Goal: Obtain resource: Obtain resource

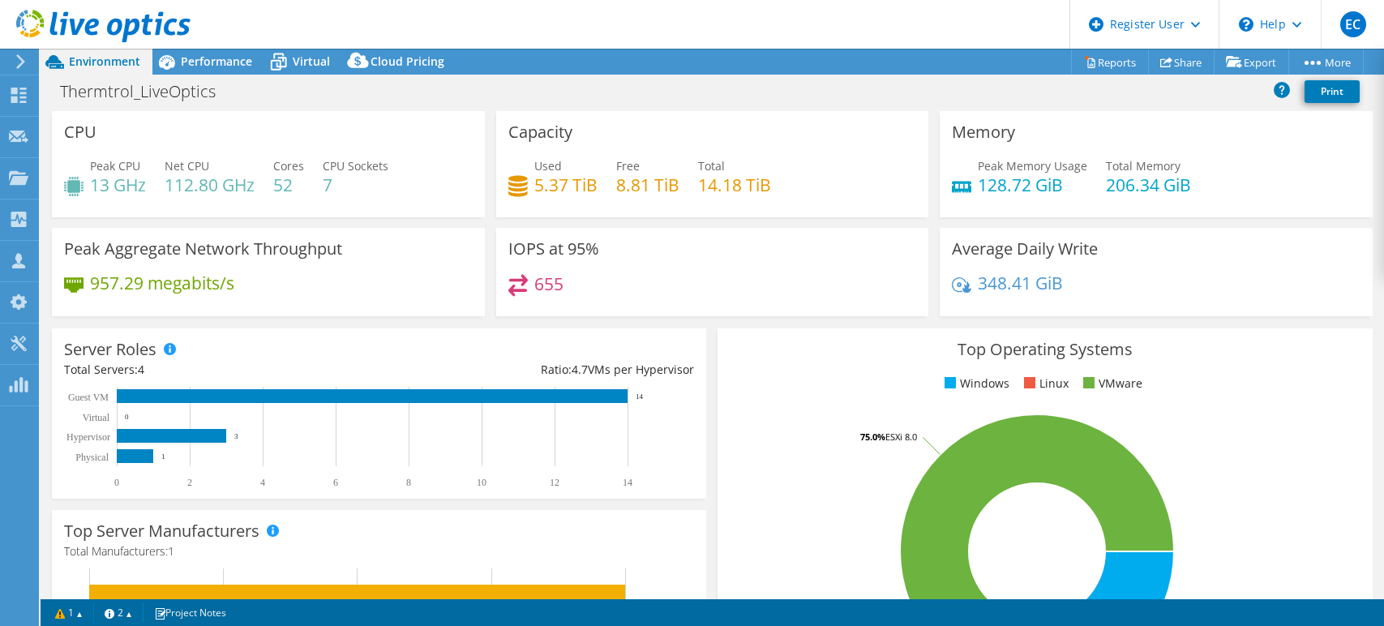
select select "USEast"
select select "USD"
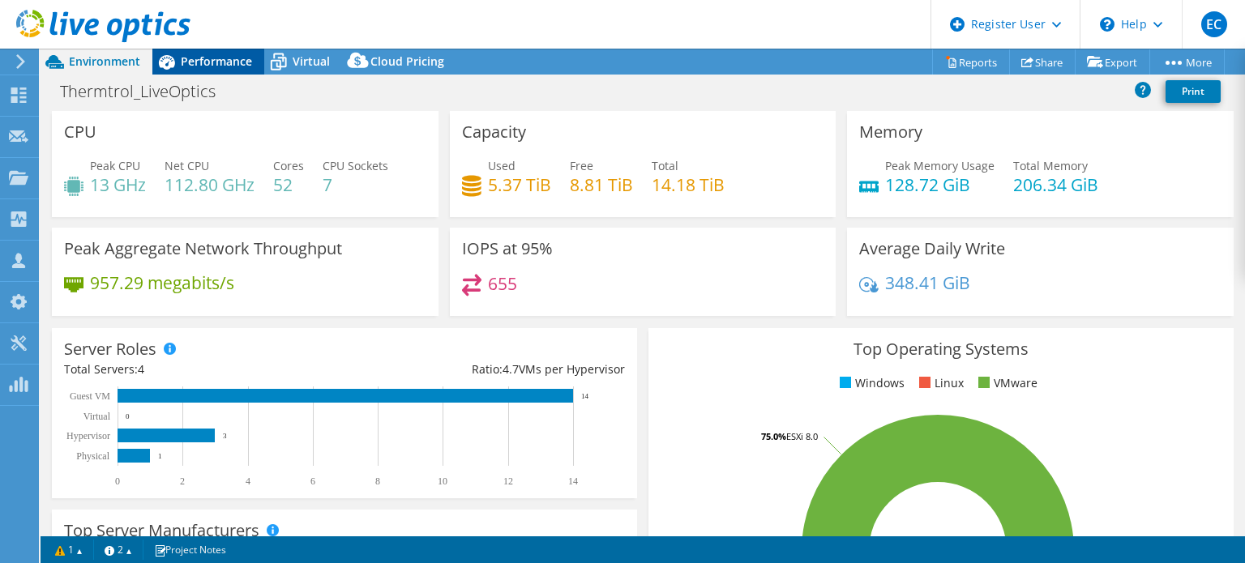
click at [259, 64] on div "Performance" at bounding box center [208, 62] width 112 height 26
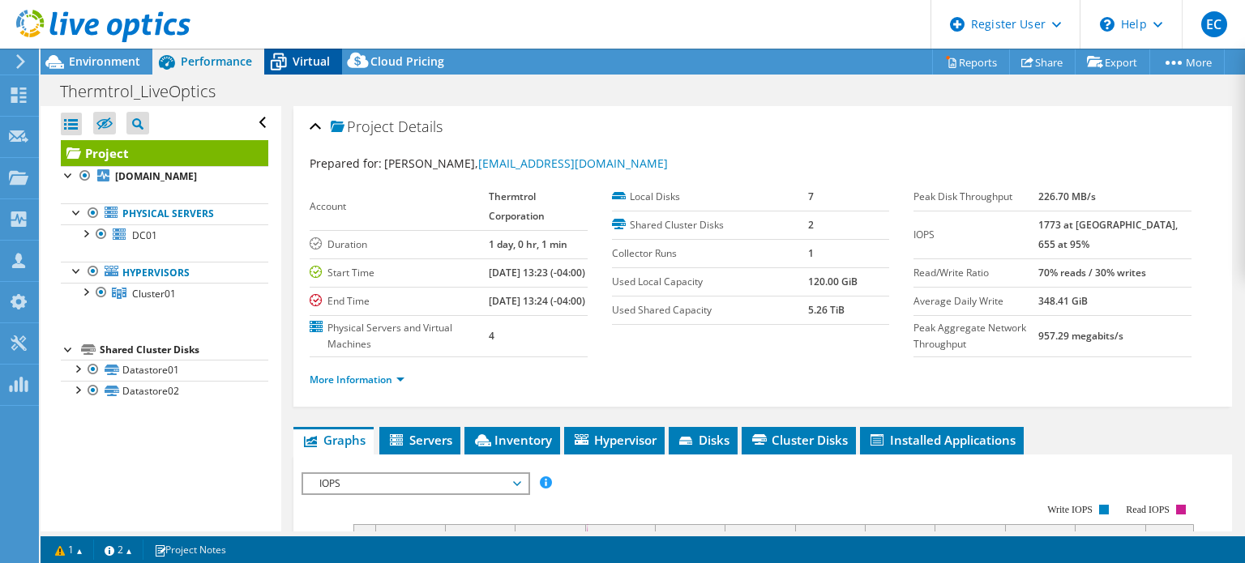
click at [285, 58] on icon at bounding box center [278, 62] width 28 height 28
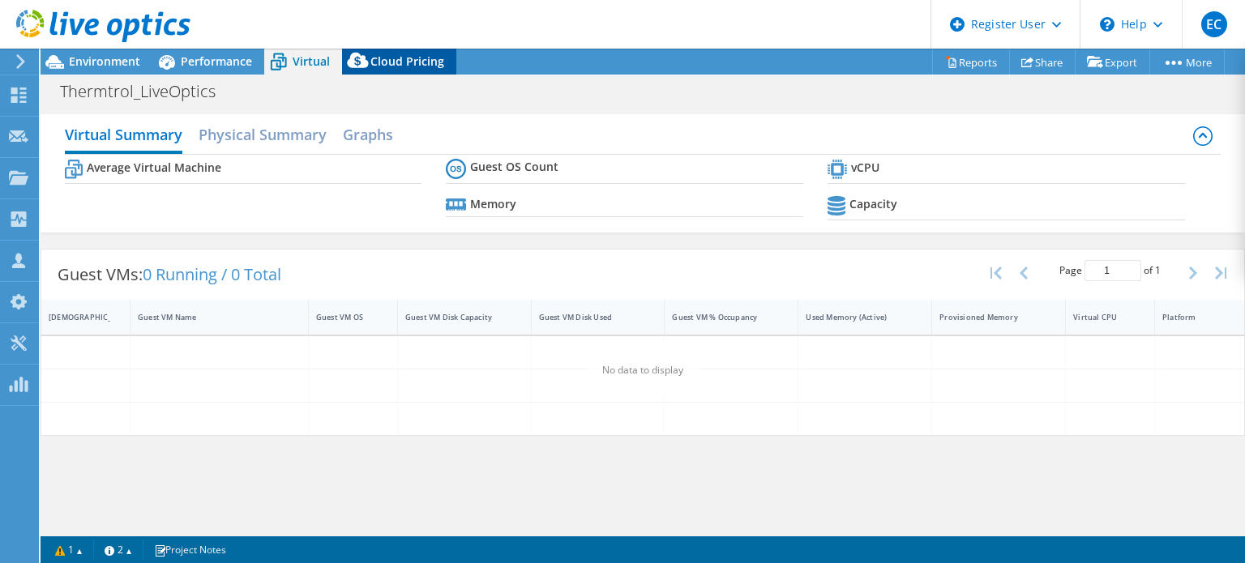
click at [342, 62] on icon at bounding box center [358, 64] width 32 height 32
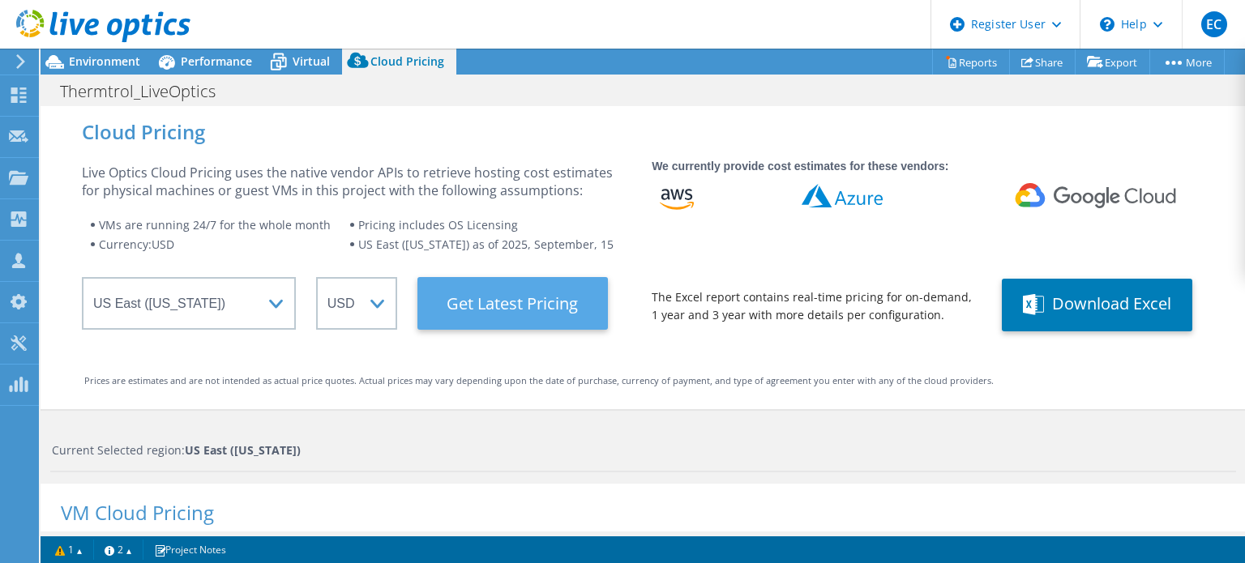
click at [487, 294] on Latest "Get Latest Pricing" at bounding box center [513, 303] width 191 height 53
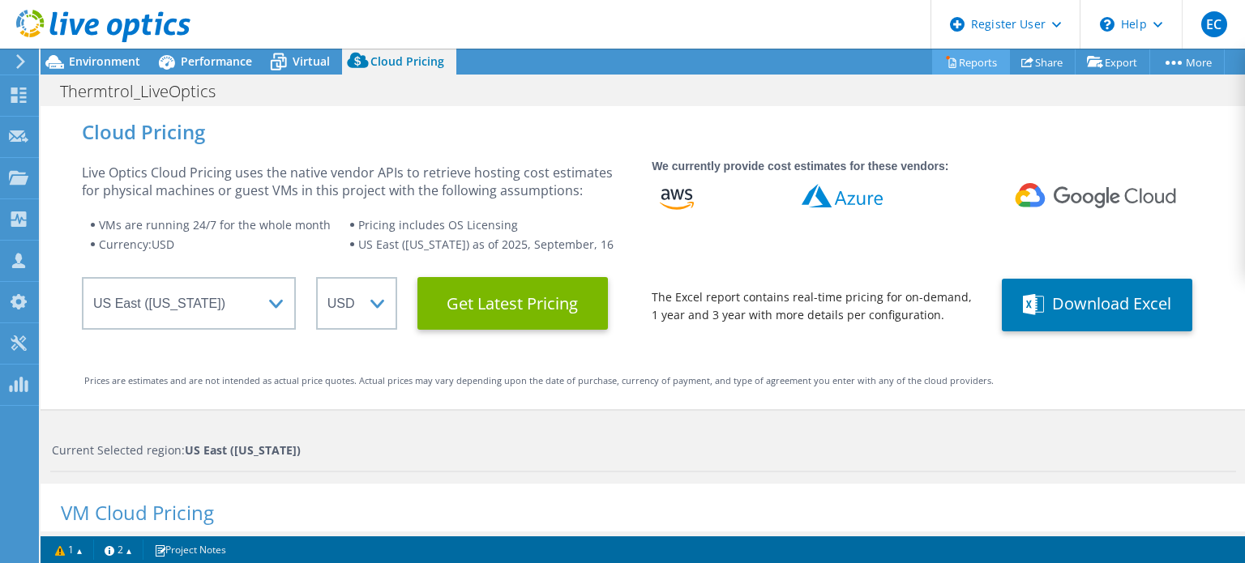
click at [967, 67] on link "Reports" at bounding box center [971, 61] width 78 height 25
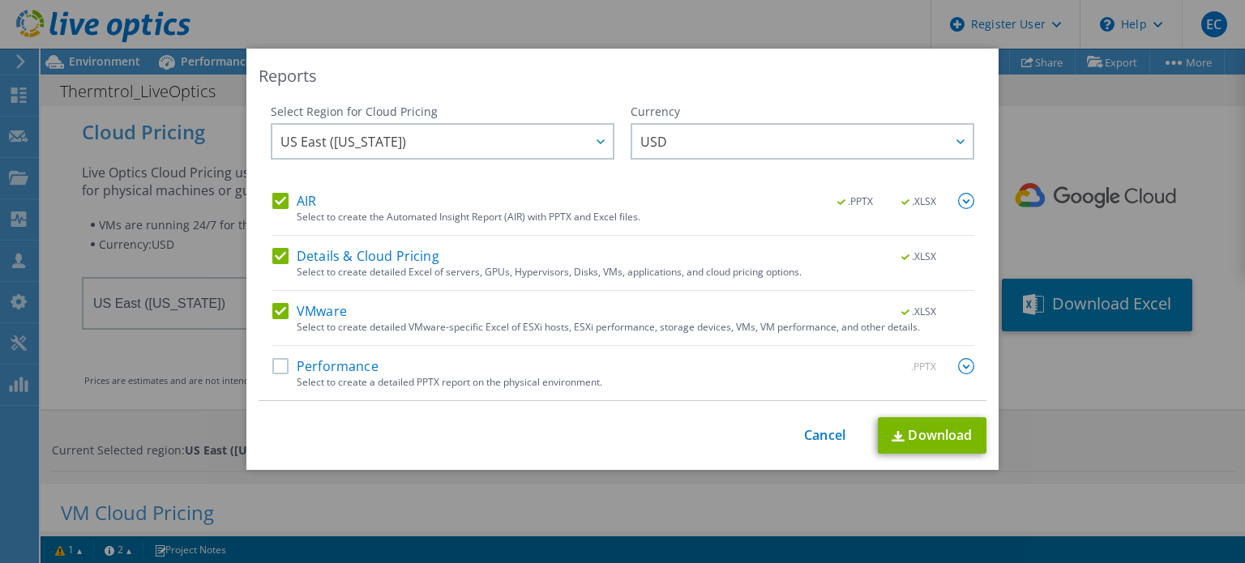
click at [289, 372] on label "Performance" at bounding box center [325, 366] width 106 height 16
click at [0, 0] on input "Performance" at bounding box center [0, 0] width 0 height 0
click at [540, 132] on span "US East ([US_STATE])" at bounding box center [447, 141] width 332 height 33
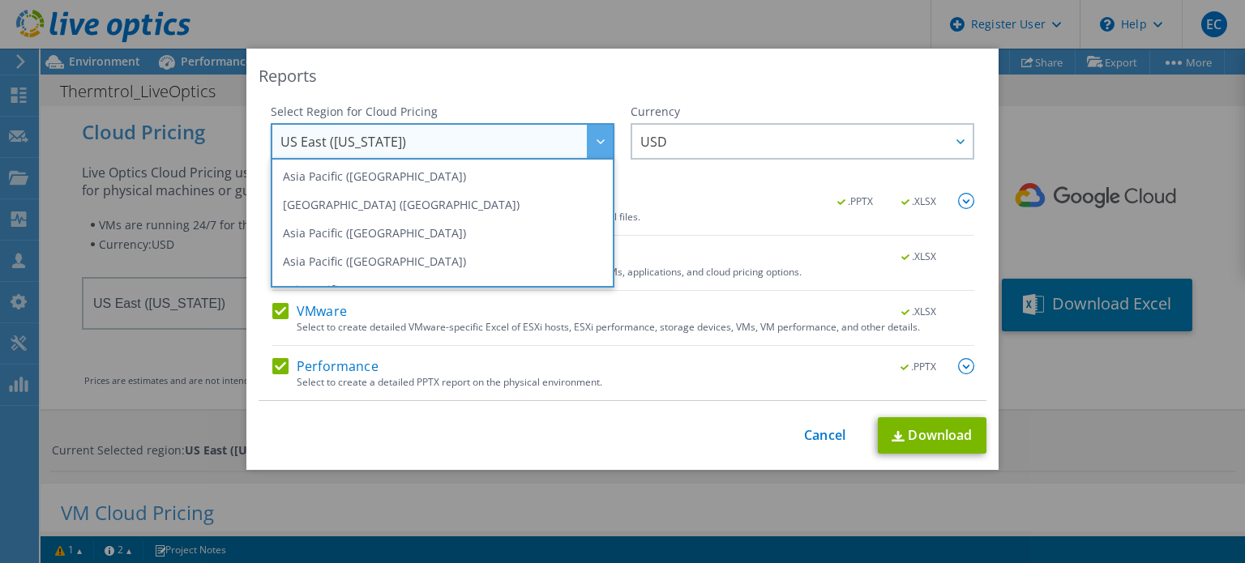
click at [606, 228] on ul "Asia Pacific ([GEOGRAPHIC_DATA]) [GEOGRAPHIC_DATA] ([GEOGRAPHIC_DATA]) [GEOGRAP…" at bounding box center [443, 223] width 344 height 130
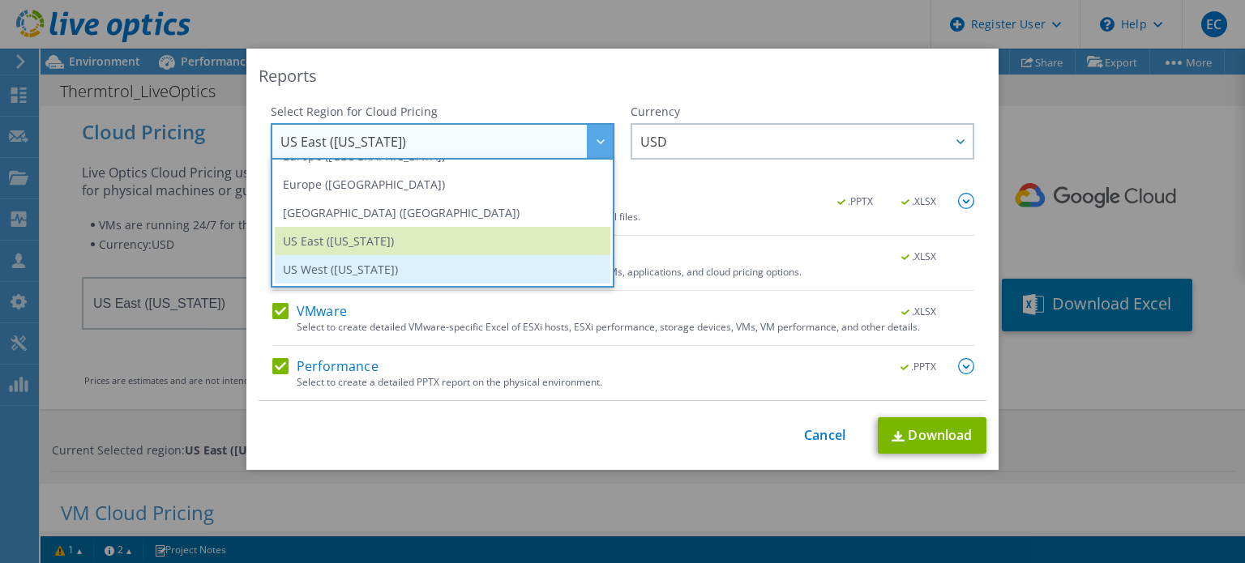
click at [355, 270] on li "US West ([US_STATE])" at bounding box center [443, 269] width 336 height 28
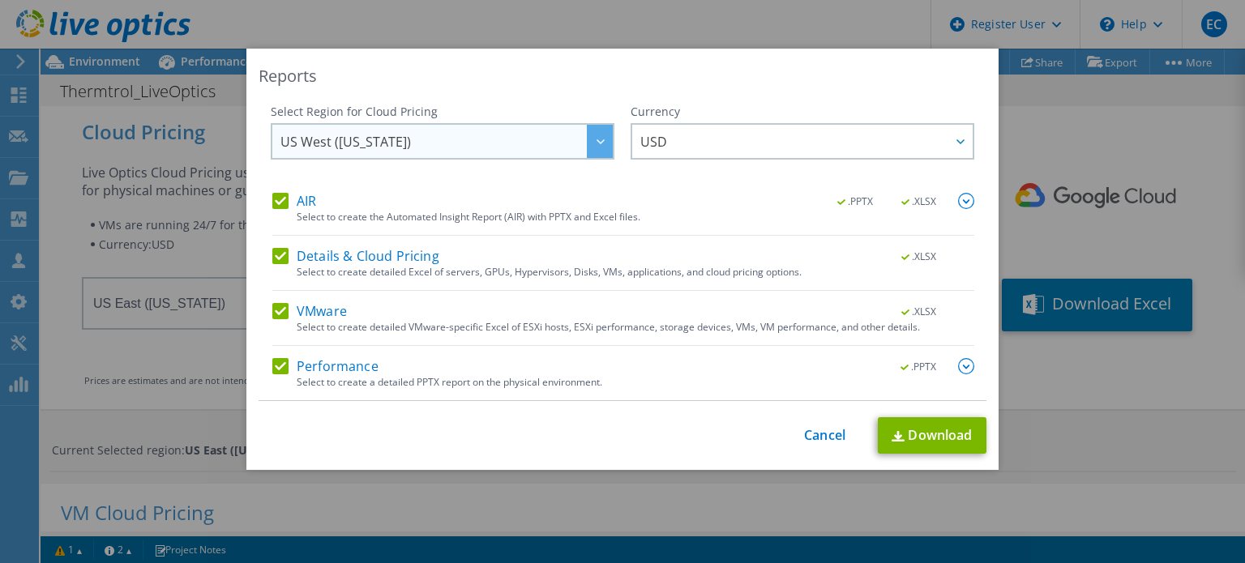
click at [501, 146] on span "US West ([US_STATE])" at bounding box center [447, 141] width 332 height 33
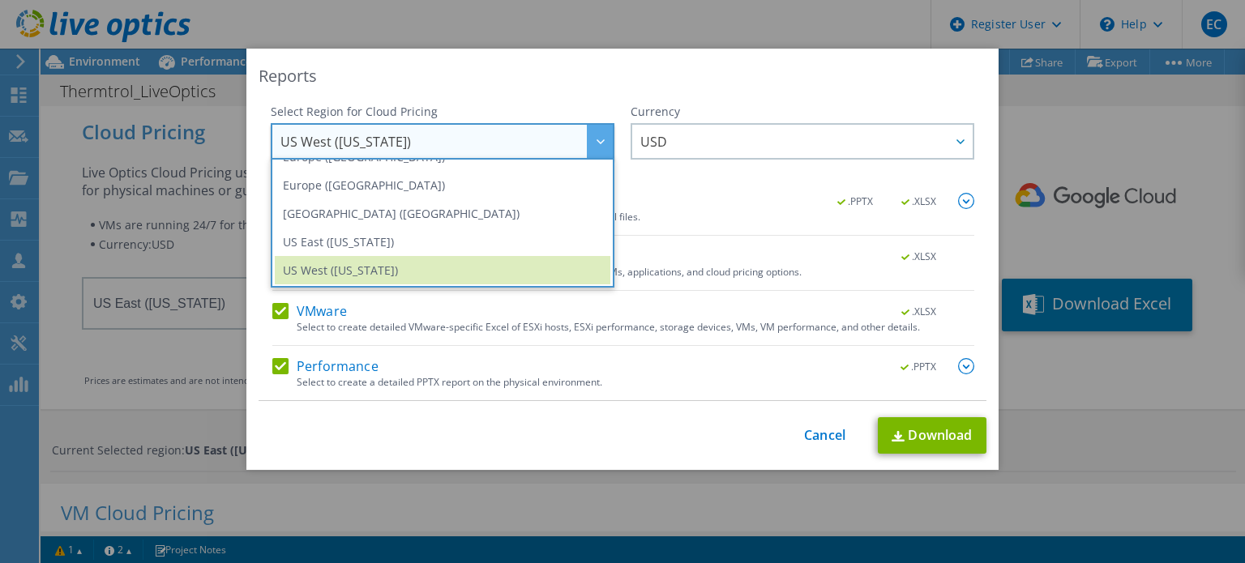
click at [686, 75] on div "Reports" at bounding box center [623, 76] width 728 height 23
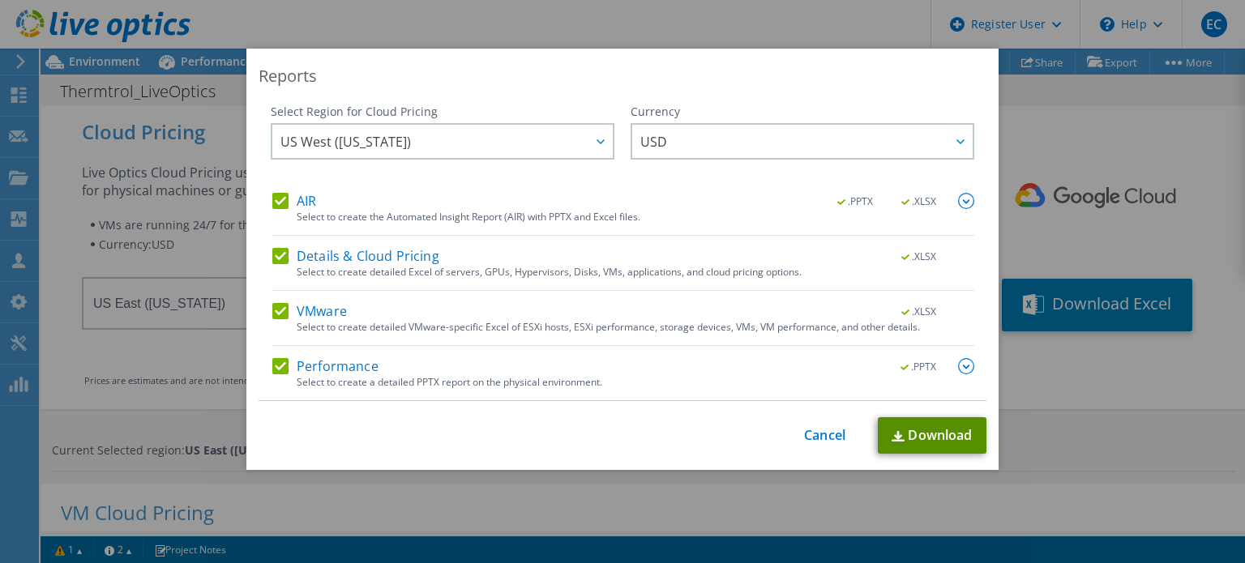
click at [936, 446] on link "Download" at bounding box center [932, 436] width 109 height 36
click at [84, 520] on div "Reports Select Region for Cloud Pricing Asia Pacific ([GEOGRAPHIC_DATA]) [GEOGR…" at bounding box center [622, 281] width 1245 height 563
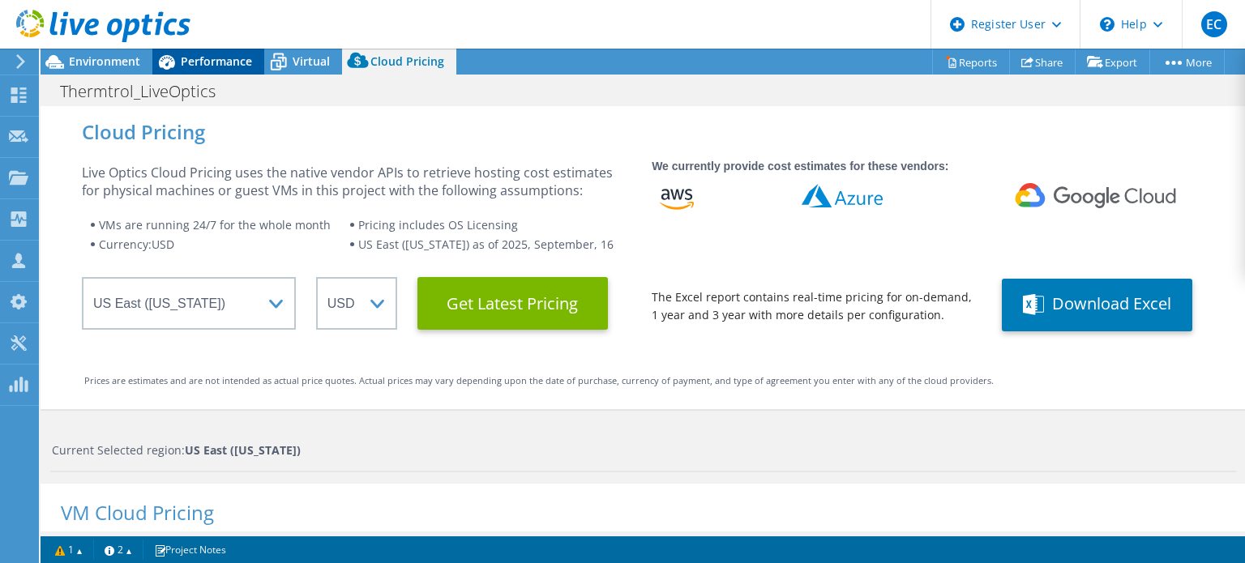
click at [237, 73] on div "Performance" at bounding box center [208, 62] width 112 height 26
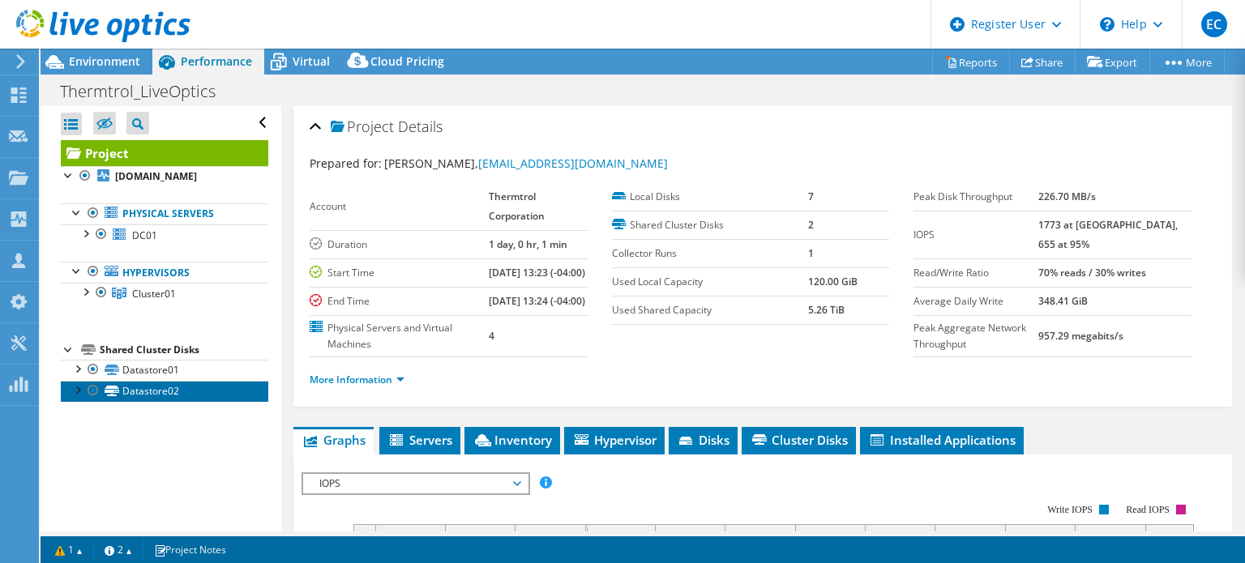
click at [191, 381] on link "Datastore02" at bounding box center [165, 391] width 208 height 21
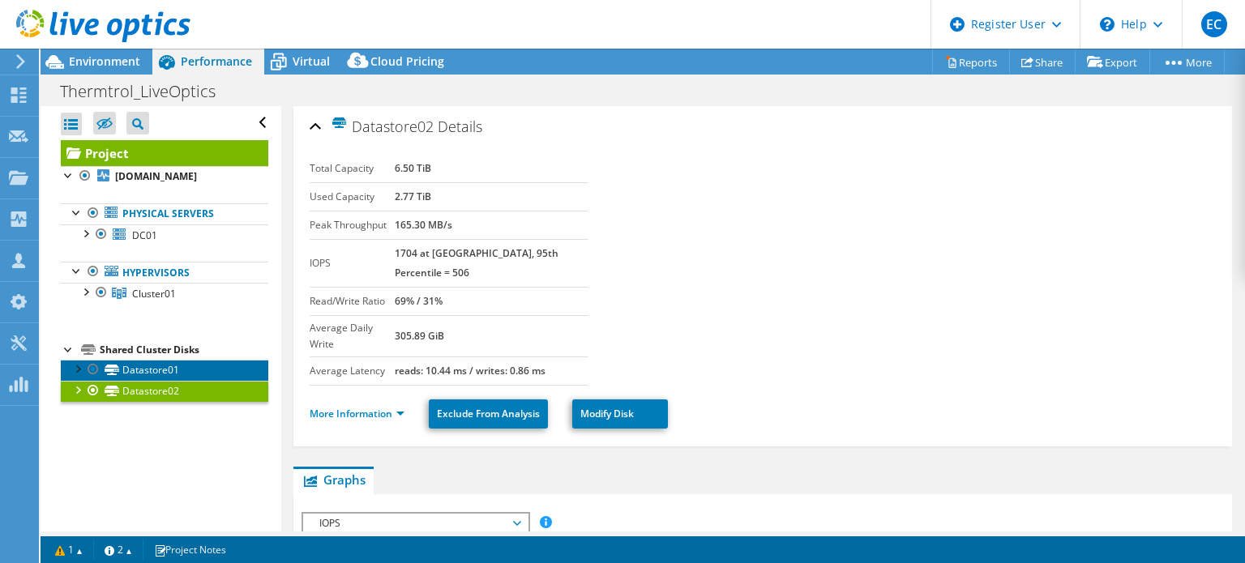
click at [212, 366] on link "Datastore01" at bounding box center [165, 370] width 208 height 21
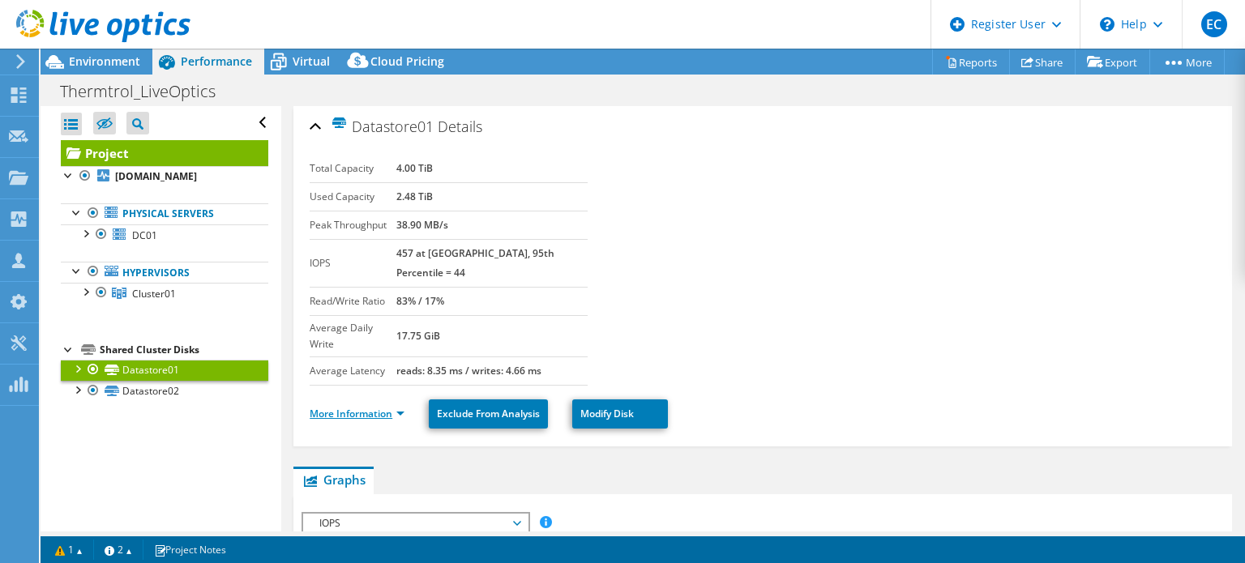
click at [324, 407] on link "More Information" at bounding box center [357, 414] width 95 height 14
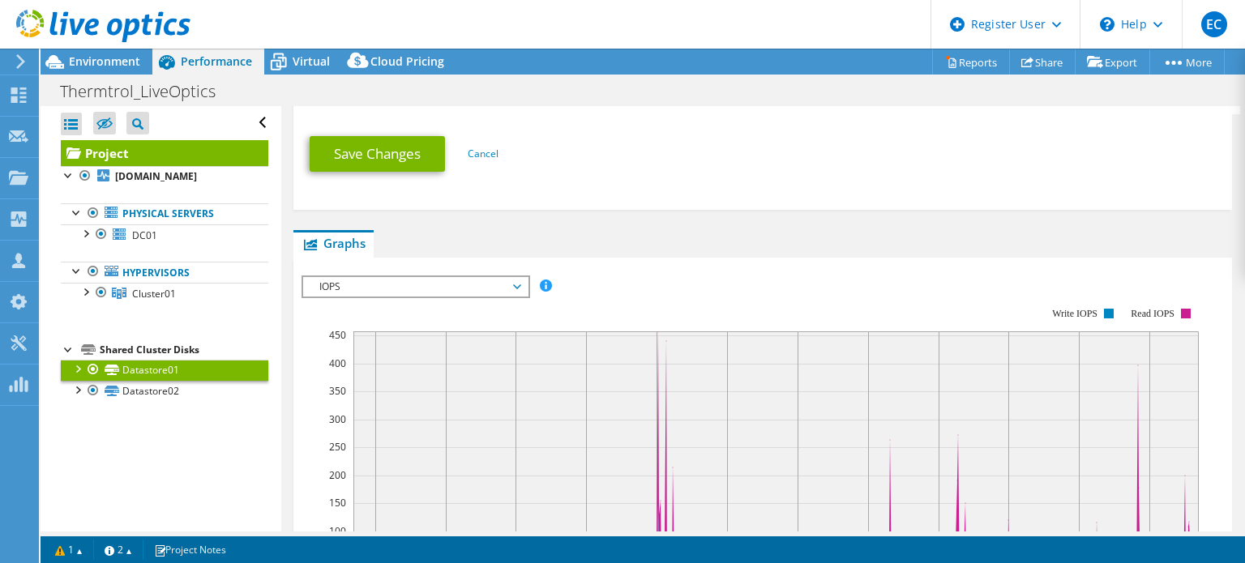
scroll to position [336, 0]
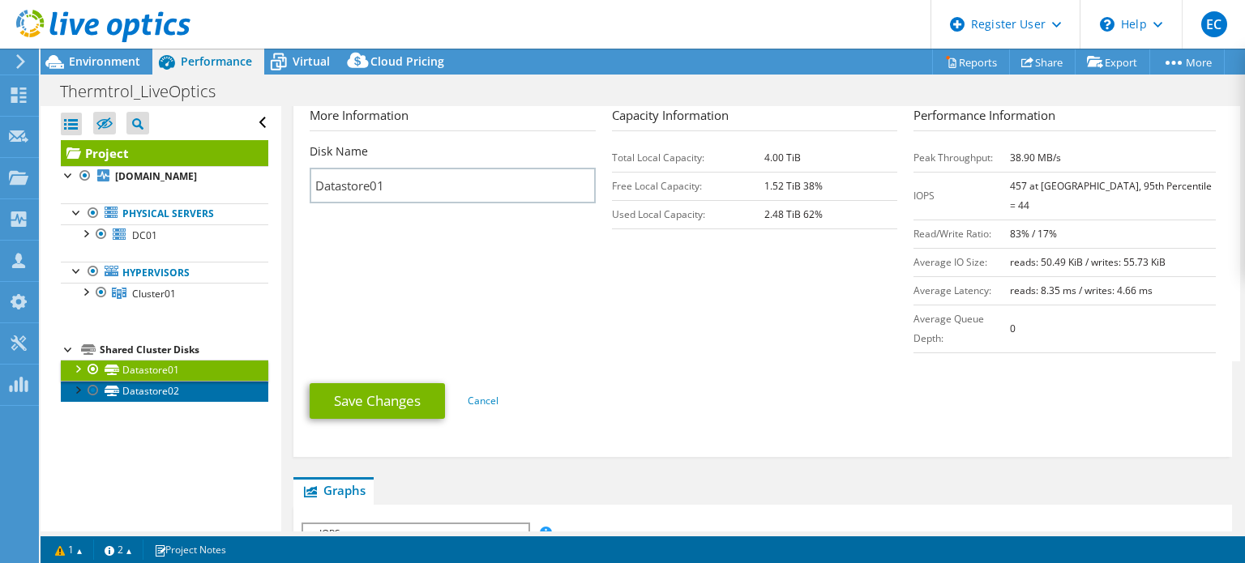
click at [163, 387] on link "Datastore02" at bounding box center [165, 391] width 208 height 21
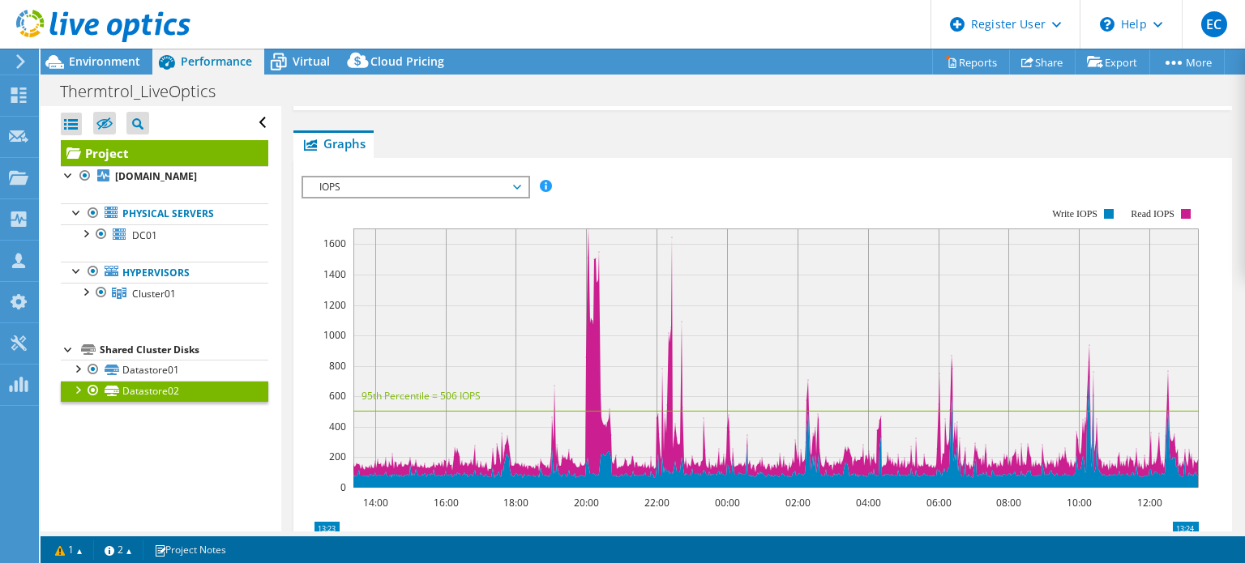
scroll to position [10, 0]
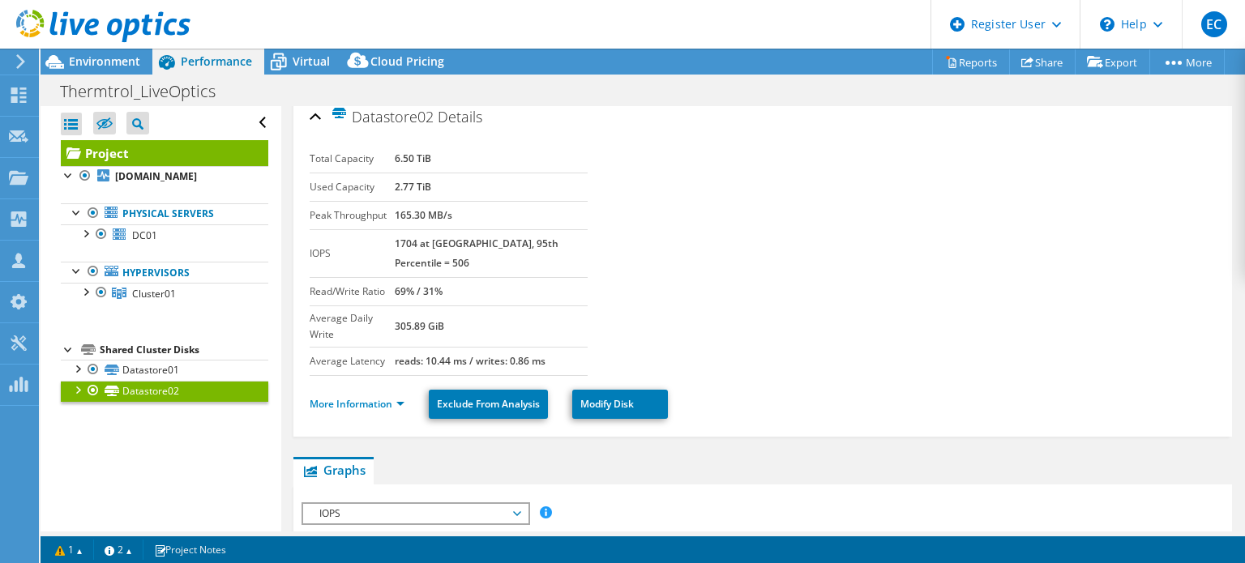
click at [322, 396] on li "More Information" at bounding box center [362, 405] width 105 height 18
click at [376, 397] on link "More Information" at bounding box center [357, 404] width 95 height 14
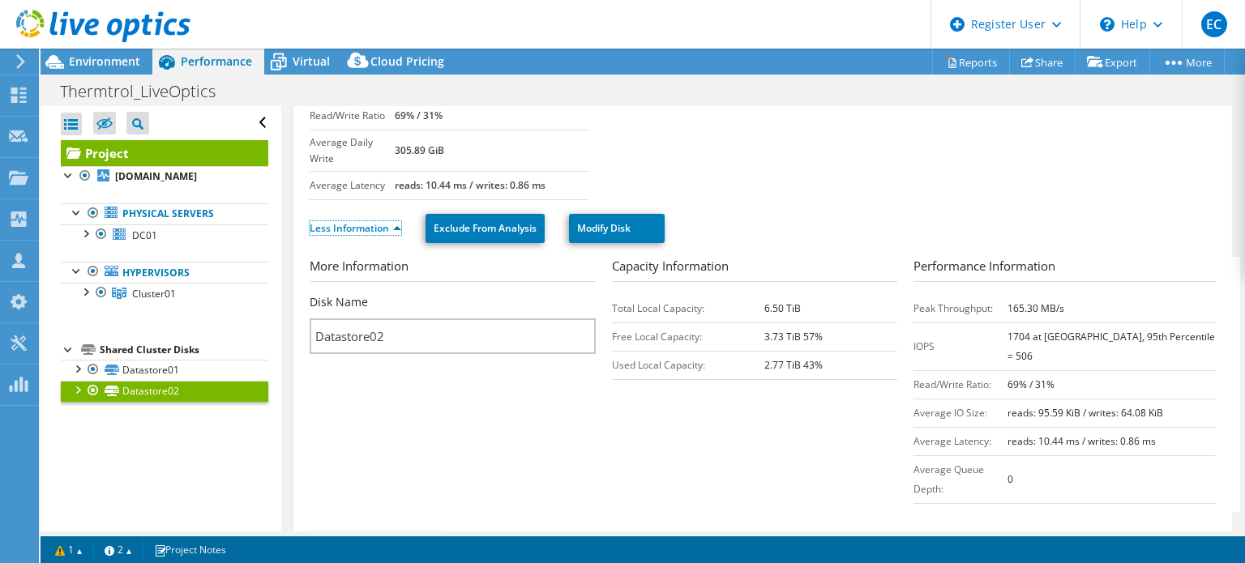
scroll to position [76, 0]
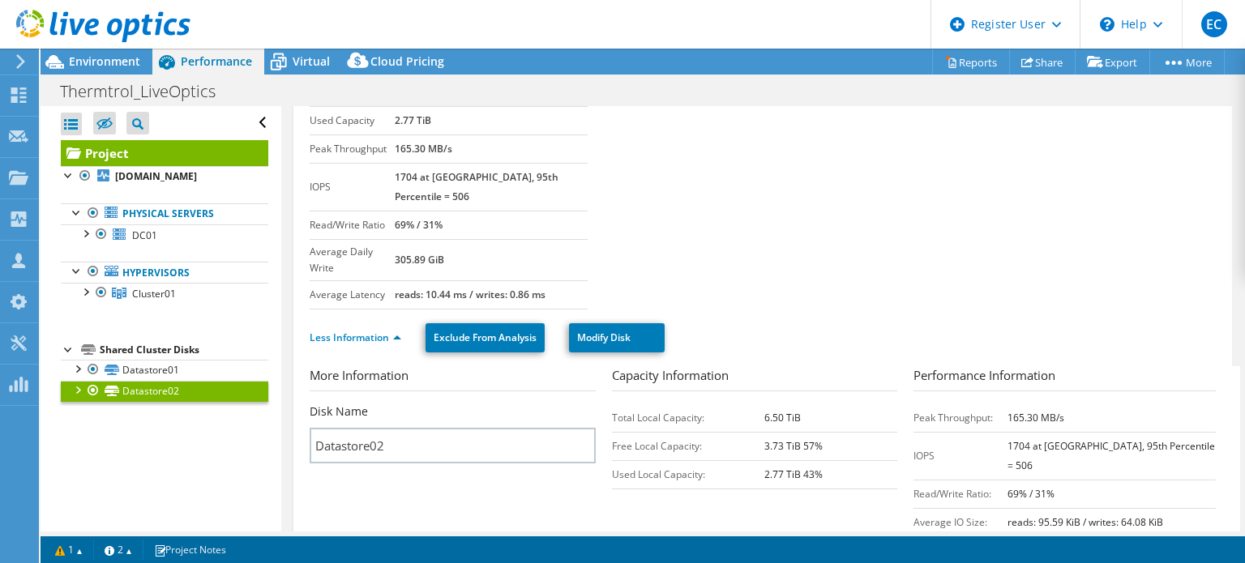
click at [173, 255] on ul "Physical Servers DC01 0 C:" at bounding box center [165, 254] width 208 height 134
click at [195, 213] on link "Physical Servers" at bounding box center [165, 213] width 208 height 21
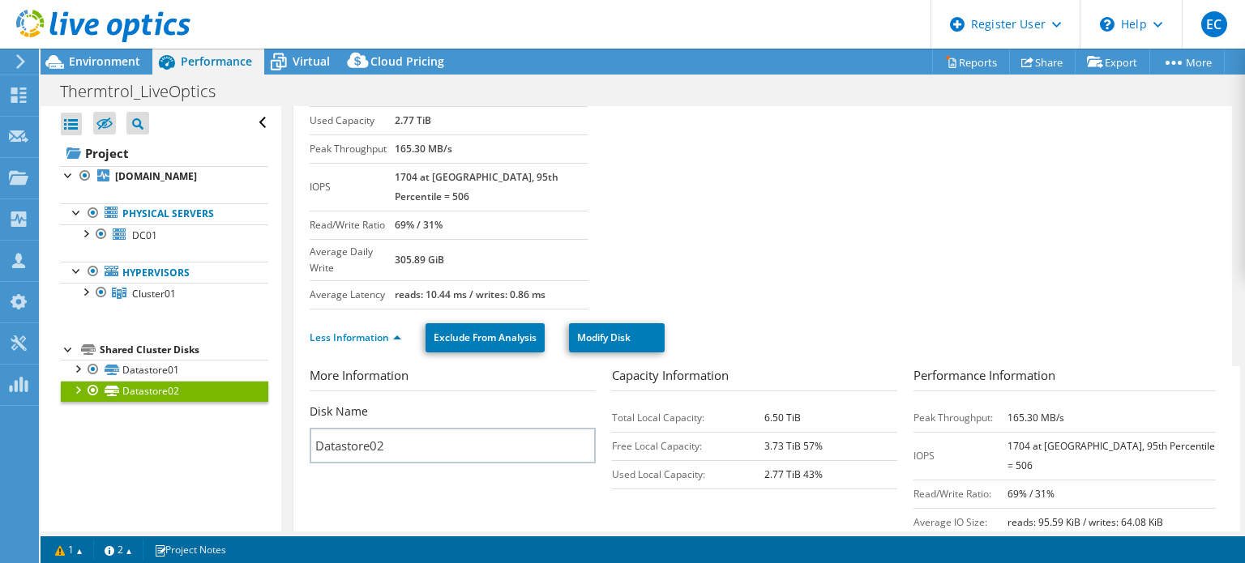
click at [173, 254] on ul "Physical Servers DC01 0 C:" at bounding box center [165, 254] width 208 height 134
click at [203, 233] on link "DC01" at bounding box center [165, 235] width 208 height 21
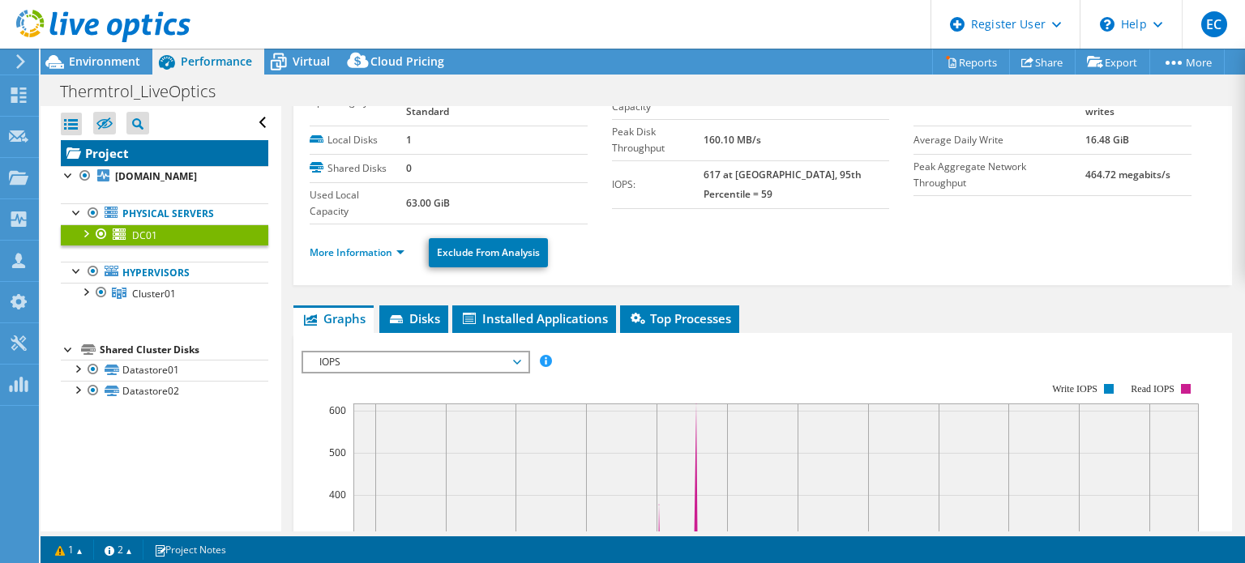
click at [225, 163] on link "Project" at bounding box center [165, 153] width 208 height 26
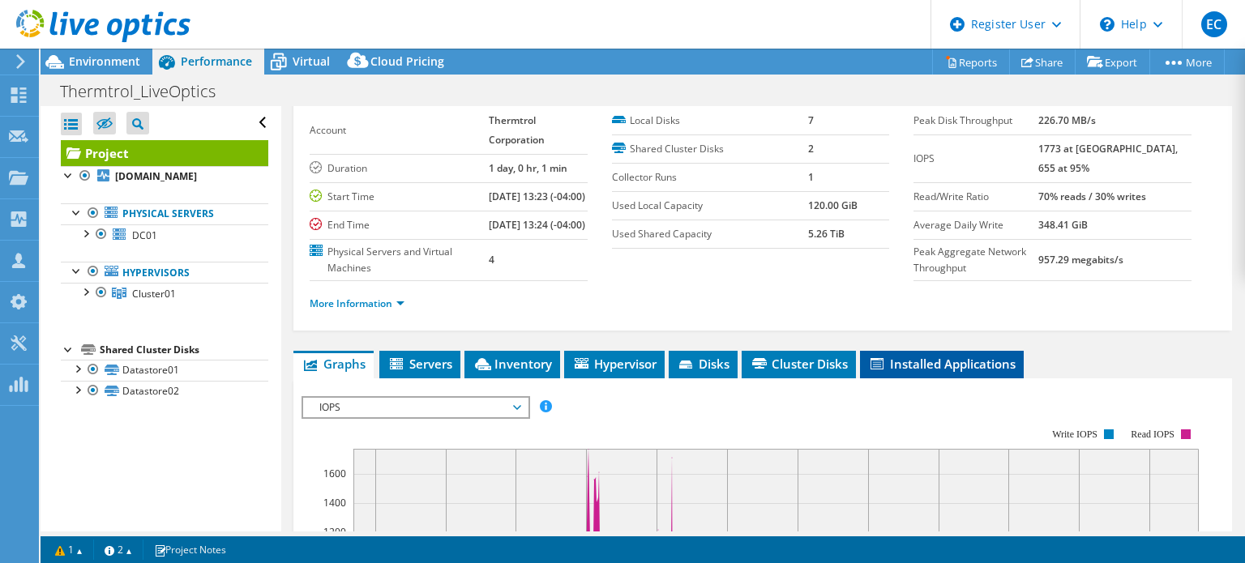
click at [893, 372] on span "Installed Applications" at bounding box center [942, 364] width 148 height 16
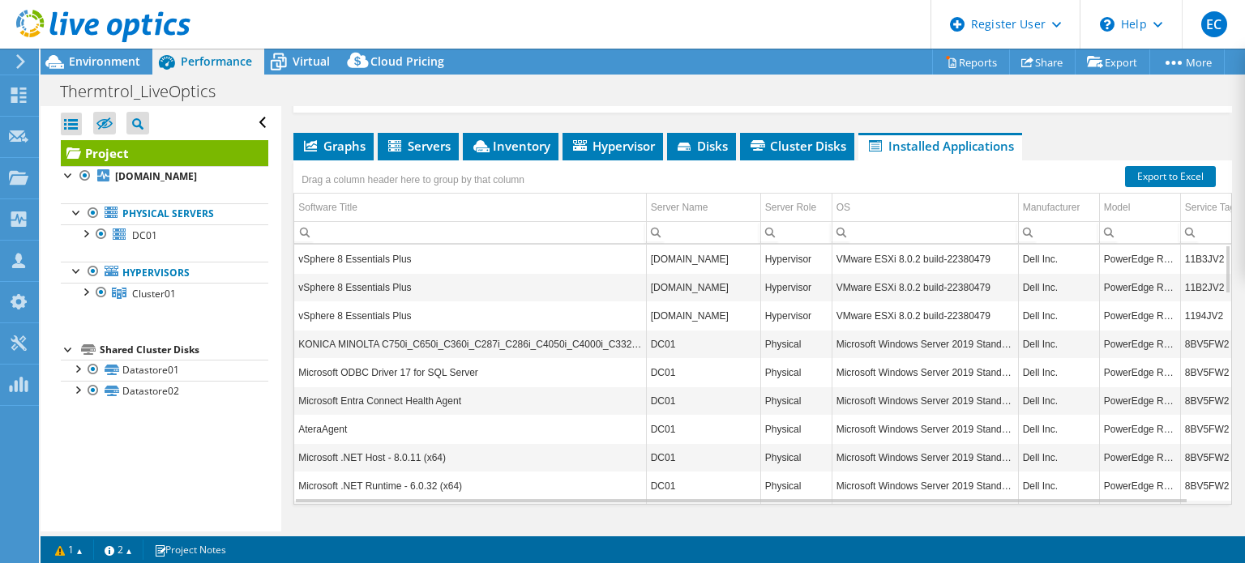
scroll to position [366, 0]
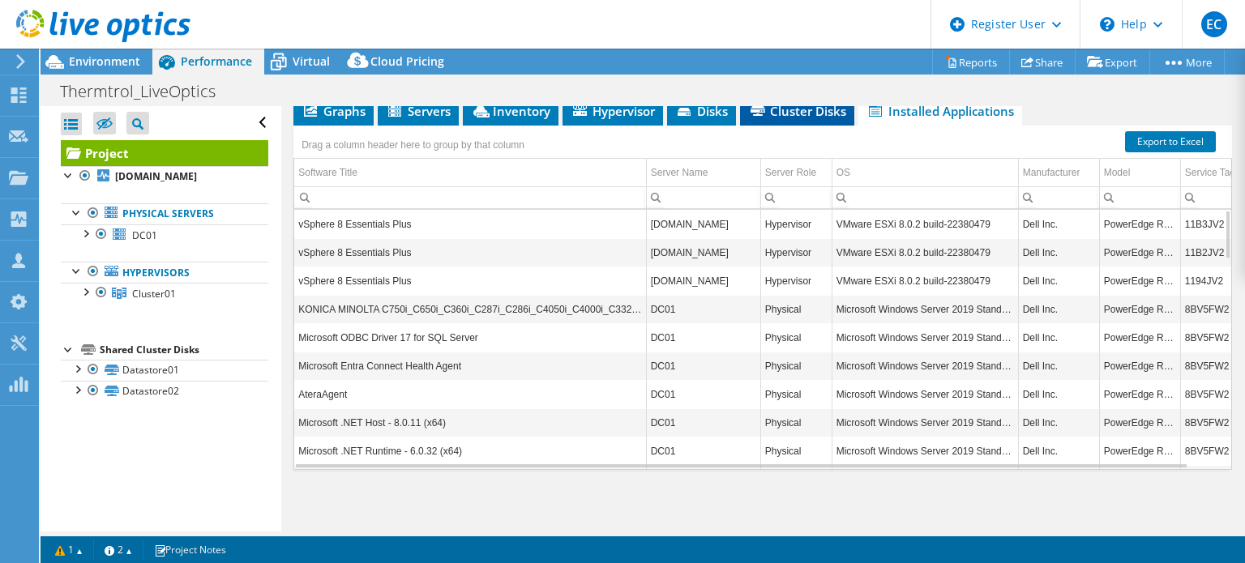
click at [817, 119] on li "Cluster Disks" at bounding box center [797, 112] width 114 height 28
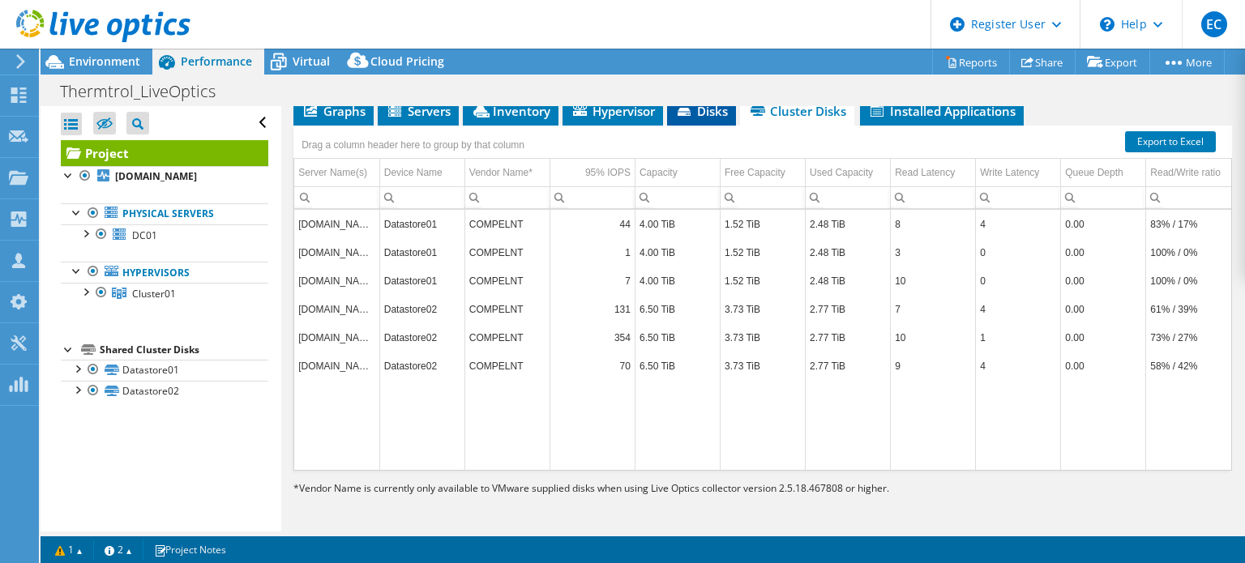
click at [687, 116] on icon at bounding box center [686, 113] width 16 height 11
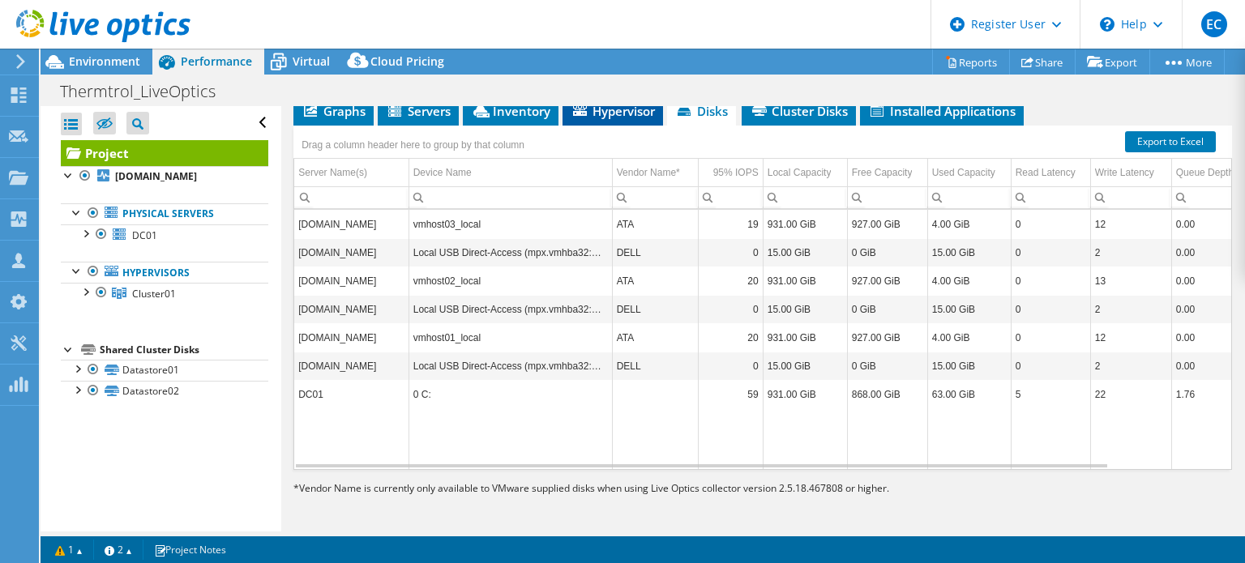
click at [605, 113] on span "Hypervisor" at bounding box center [613, 111] width 84 height 16
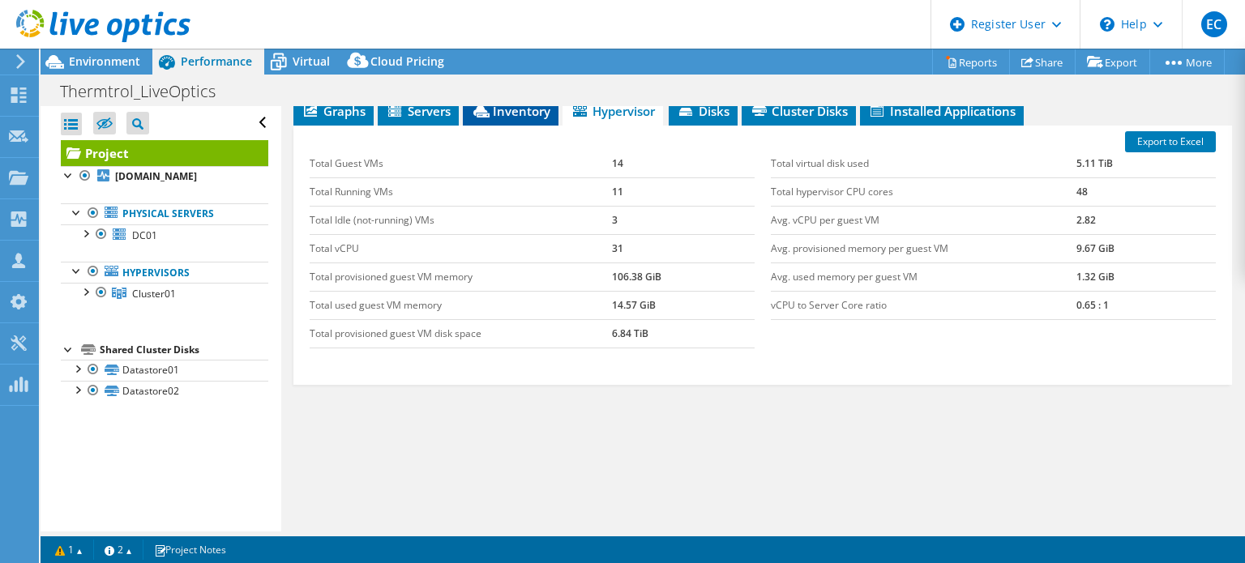
click at [539, 118] on span "Inventory" at bounding box center [510, 111] width 79 height 16
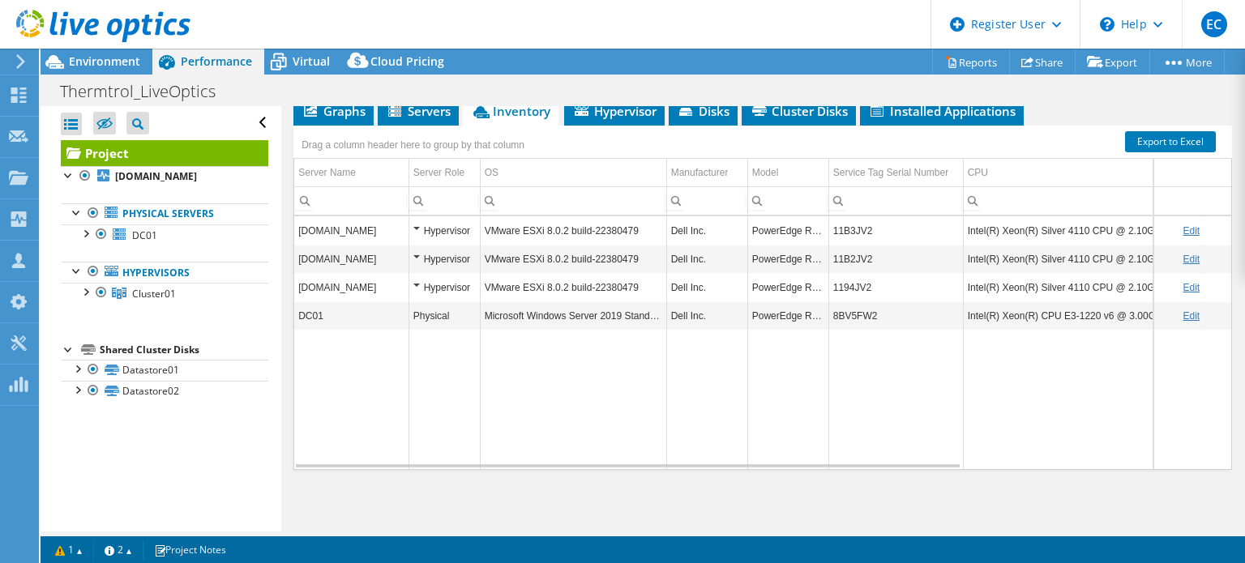
click at [440, 126] on div "Drag a column header here to group by that column" at bounding box center [412, 143] width 239 height 35
click at [422, 118] on span "Servers" at bounding box center [418, 111] width 65 height 16
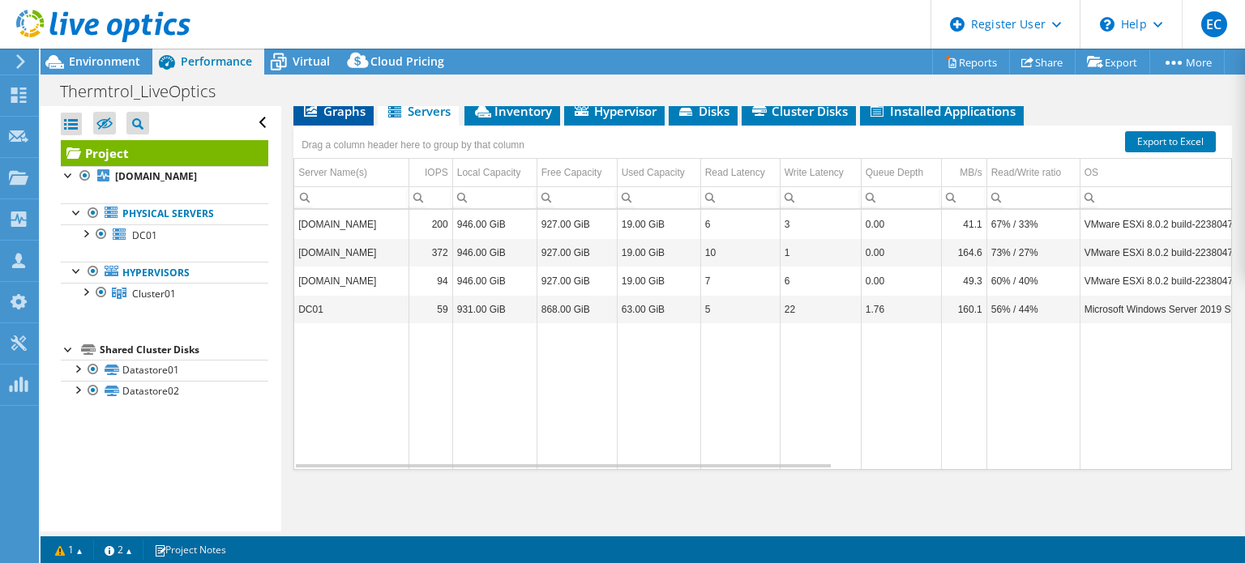
click at [373, 120] on li "Graphs" at bounding box center [333, 112] width 80 height 28
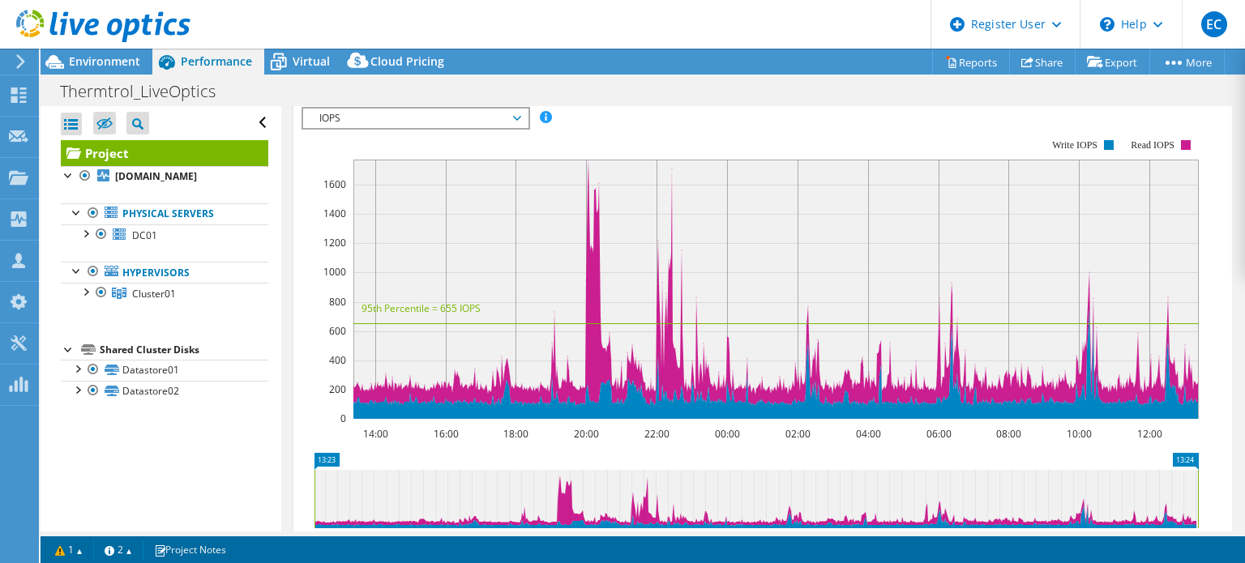
click at [421, 83] on span "Servers" at bounding box center [420, 74] width 65 height 16
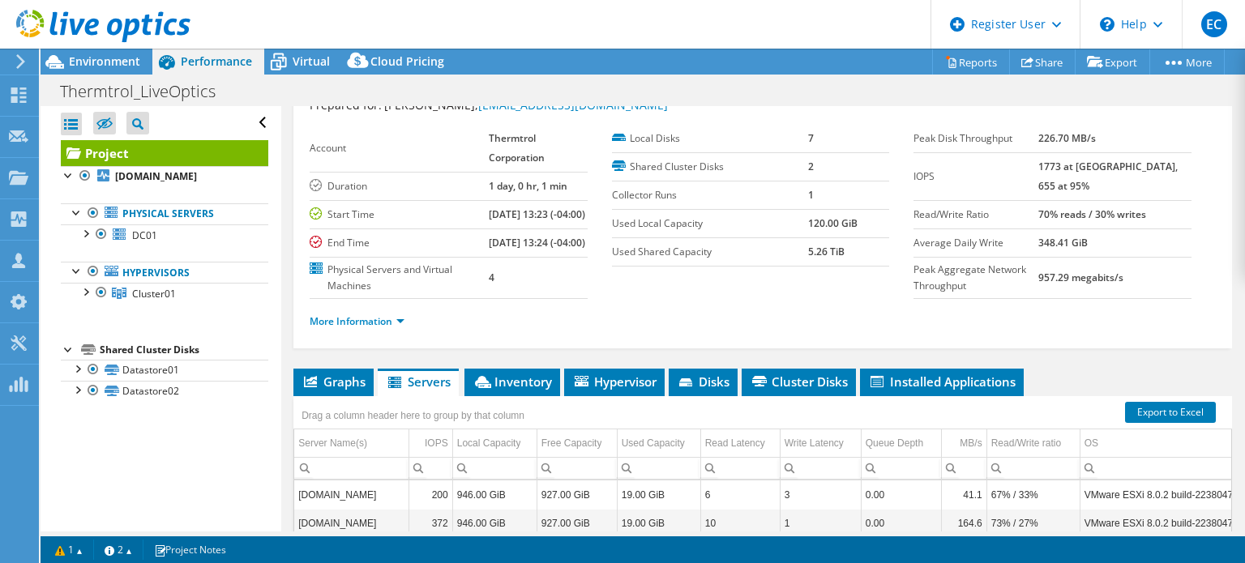
scroll to position [0, 0]
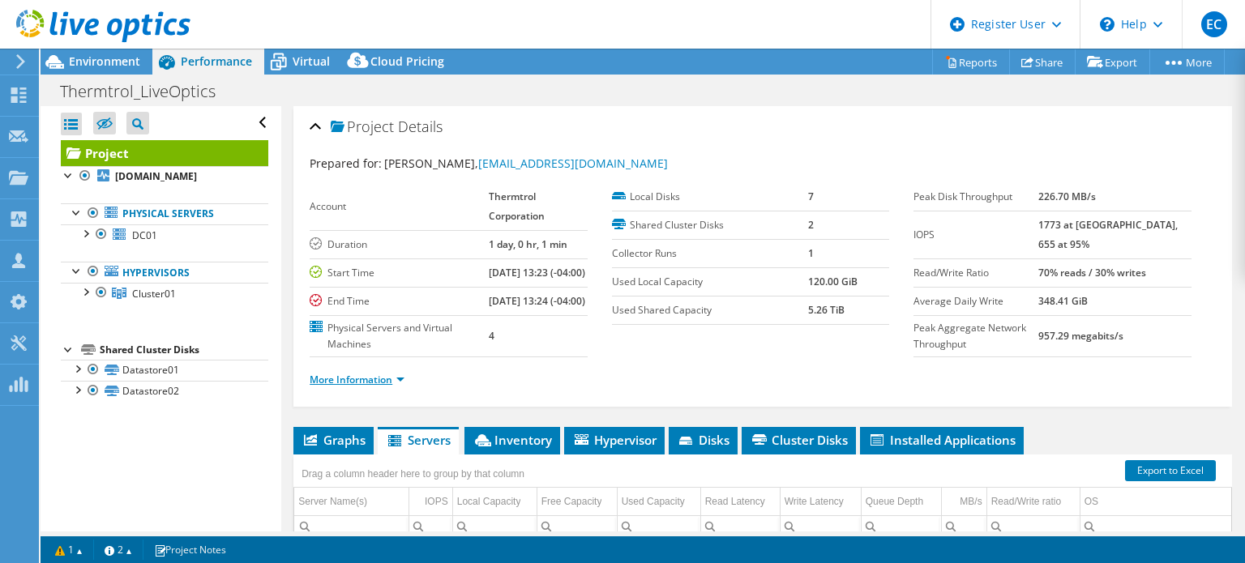
click at [341, 387] on link "More Information" at bounding box center [357, 380] width 95 height 14
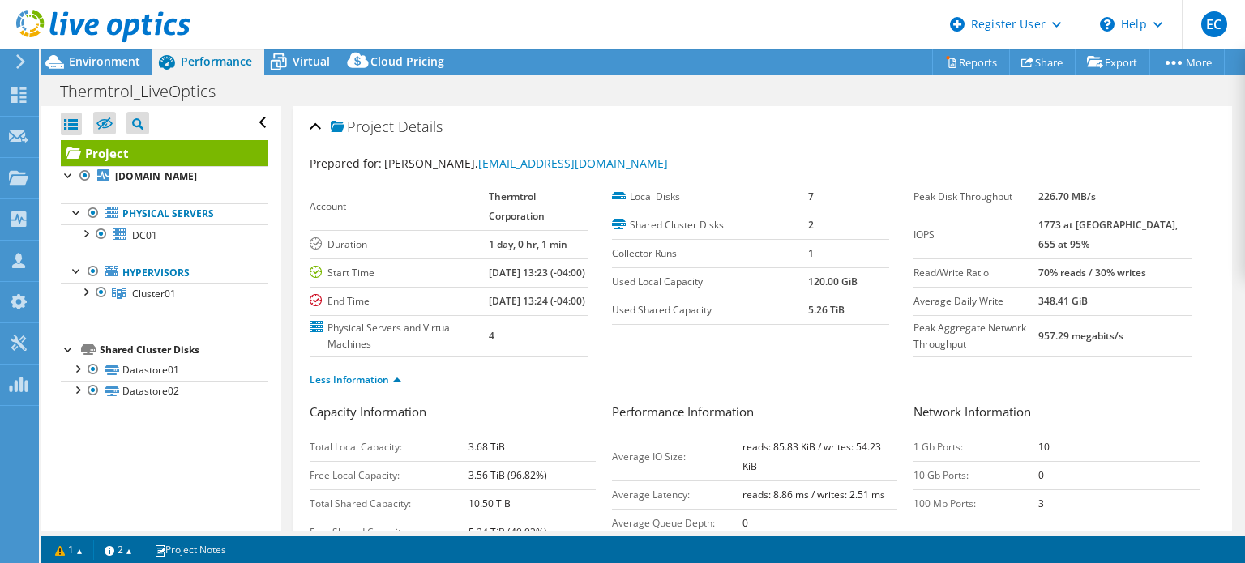
click at [195, 194] on ul "Physical Servers DC01 0 C:" at bounding box center [165, 254] width 208 height 134
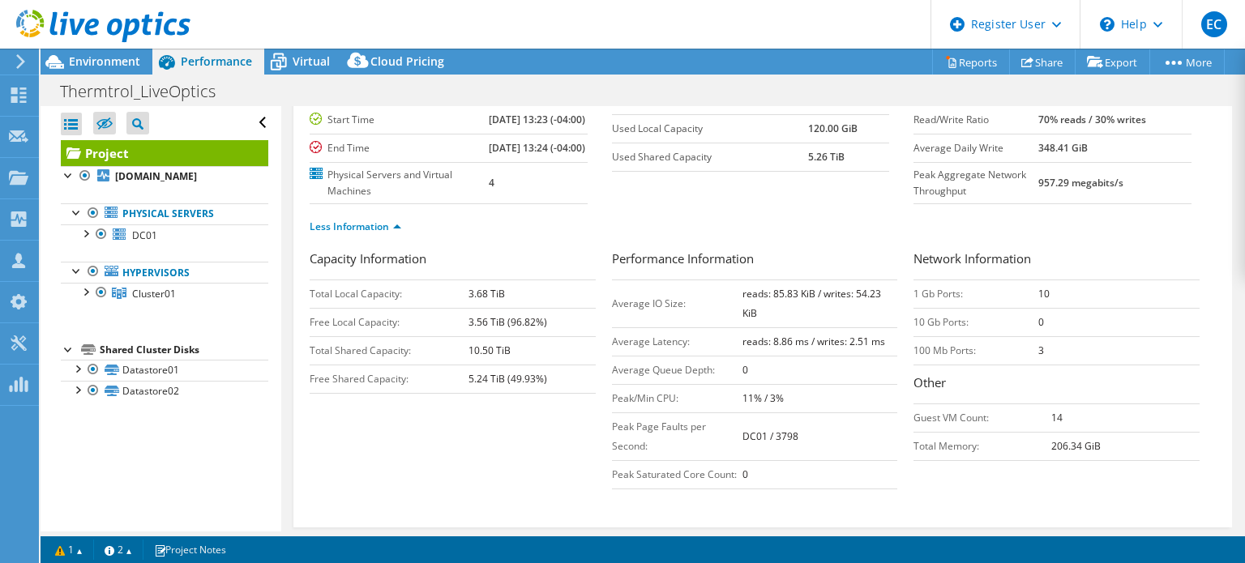
scroll to position [151, 0]
click at [178, 220] on link "Physical Servers" at bounding box center [165, 213] width 208 height 21
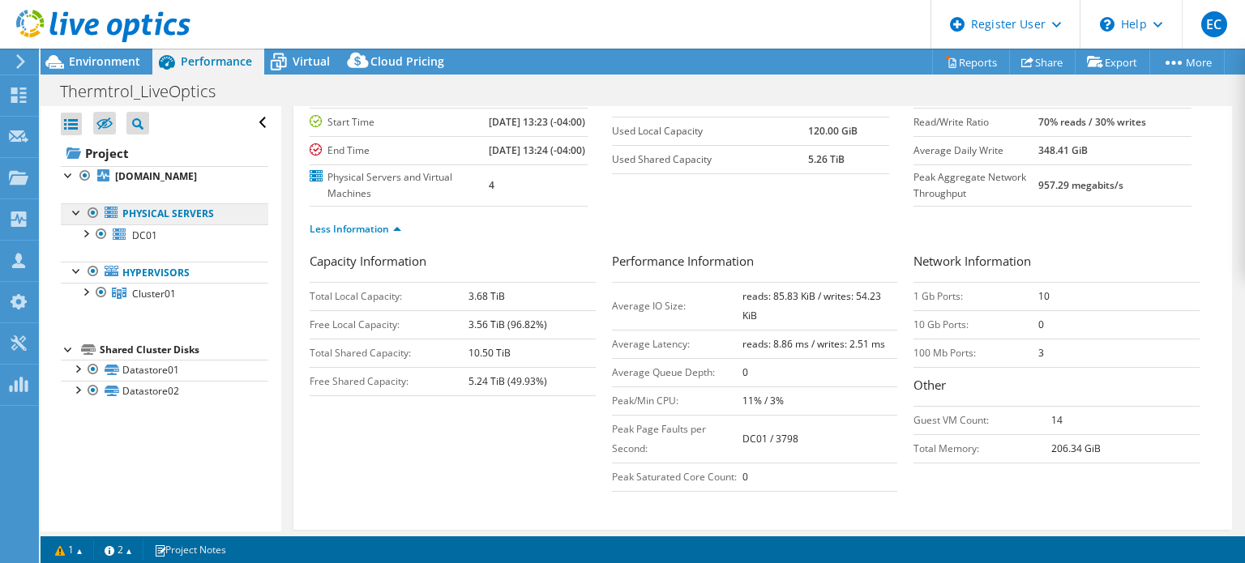
click at [134, 216] on link "Physical Servers" at bounding box center [165, 213] width 208 height 21
click at [143, 229] on span "DC01" at bounding box center [144, 236] width 25 height 14
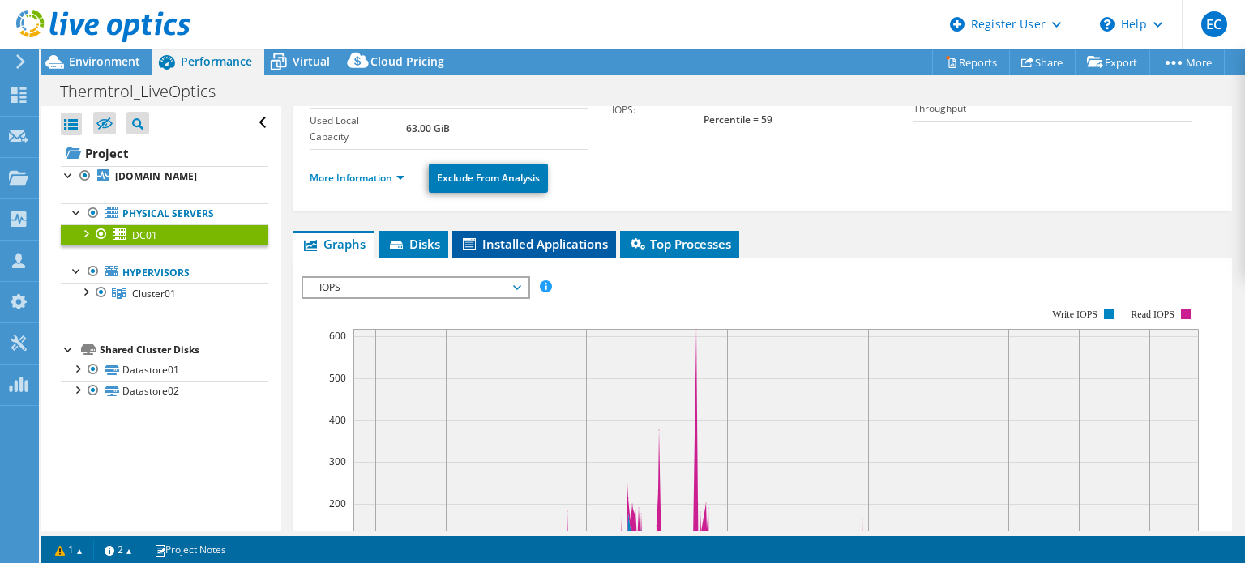
click at [557, 236] on span "Installed Applications" at bounding box center [534, 244] width 148 height 16
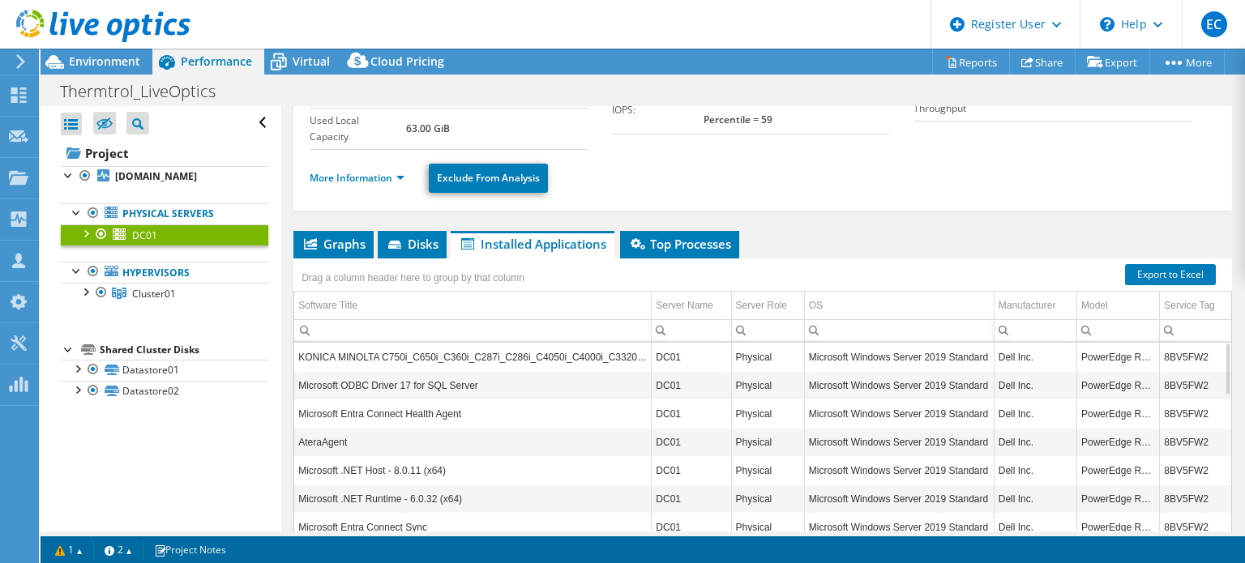
scroll to position [281, 0]
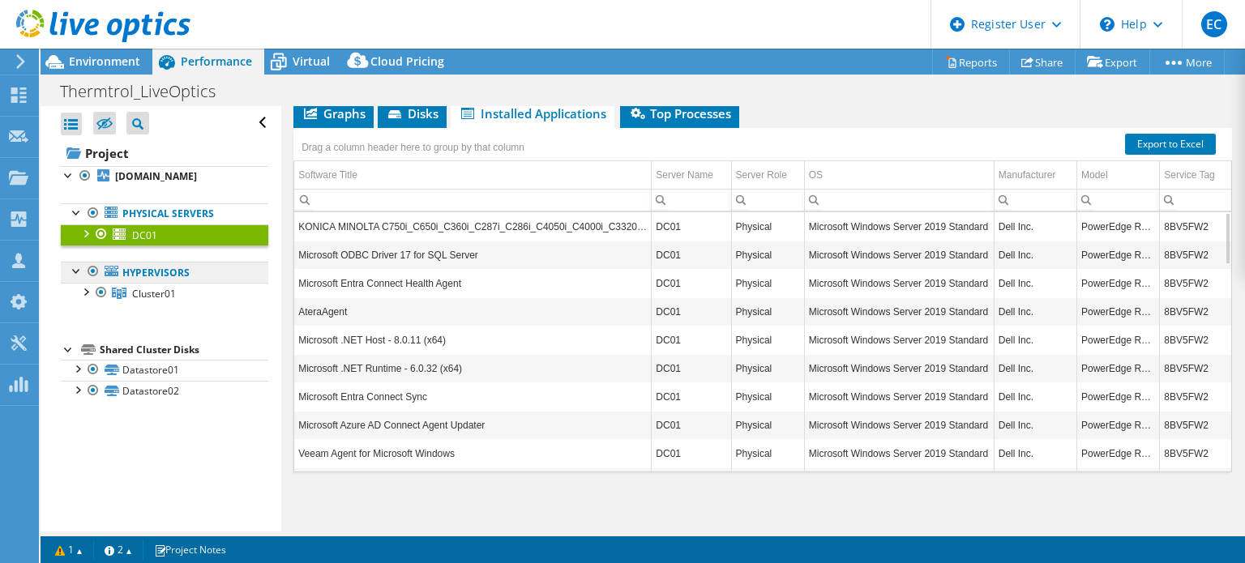
click at [203, 270] on link "Hypervisors" at bounding box center [165, 272] width 208 height 21
click at [156, 306] on ul "Physical Servers DC01 0 C:" at bounding box center [165, 254] width 208 height 134
click at [209, 295] on link "Cluster01" at bounding box center [165, 293] width 208 height 21
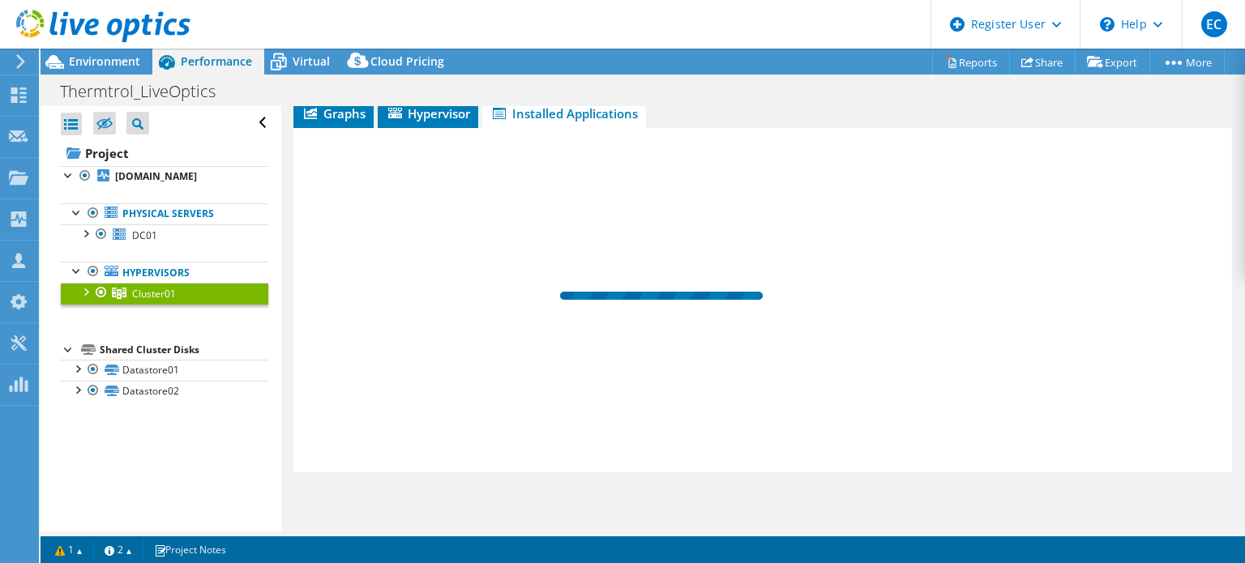
scroll to position [242, 0]
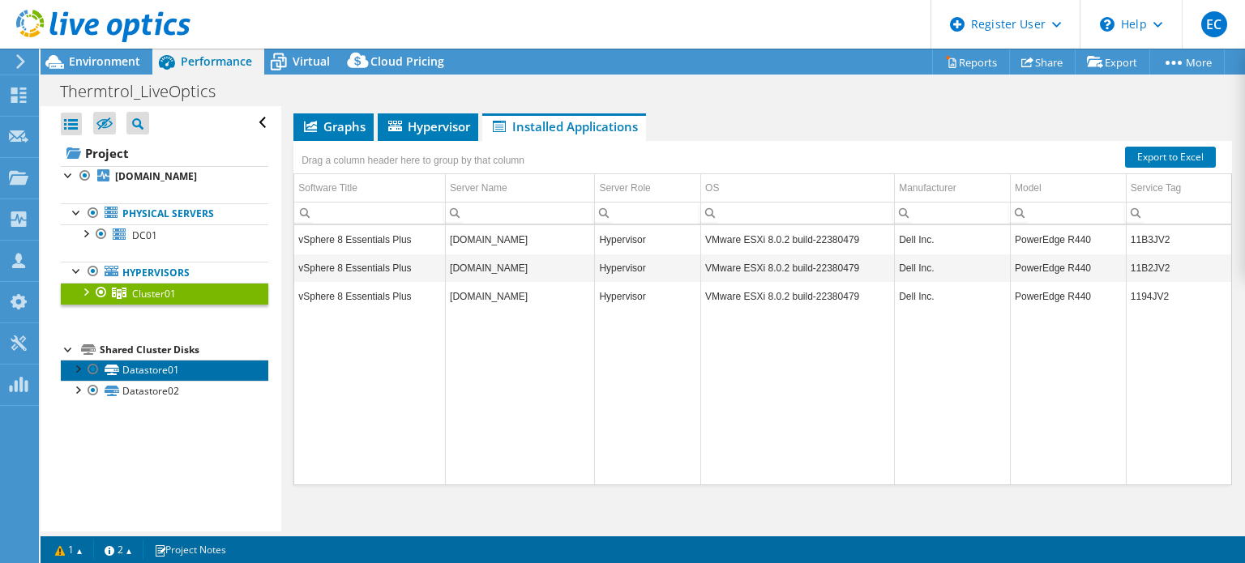
click at [209, 366] on link "Datastore01" at bounding box center [165, 370] width 208 height 21
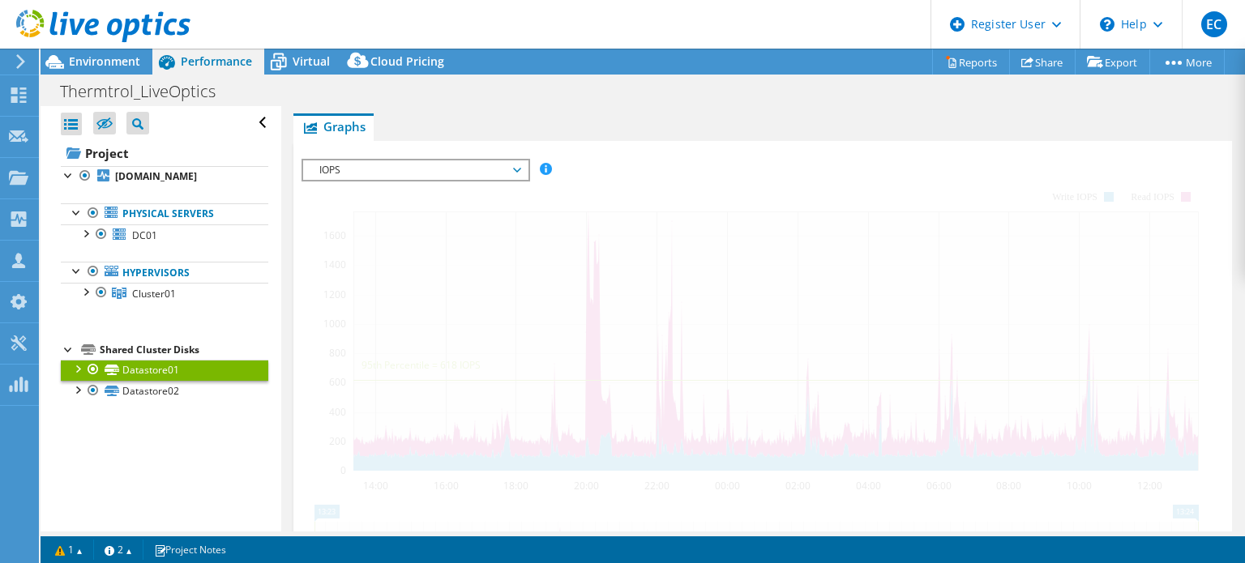
scroll to position [334, 0]
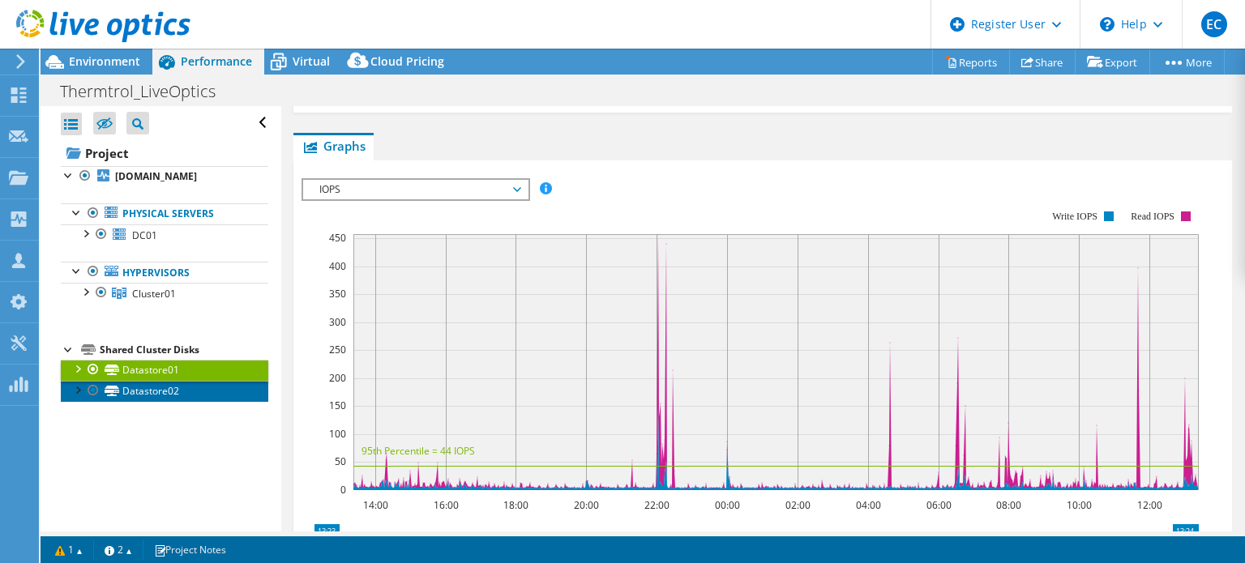
click at [210, 388] on link "Datastore02" at bounding box center [165, 391] width 208 height 21
